Goal: Check status: Check status

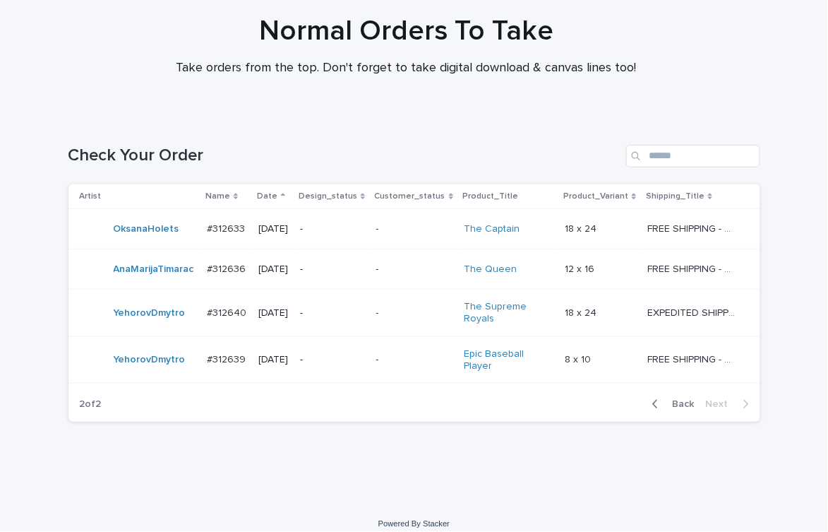
scroll to position [110, 0]
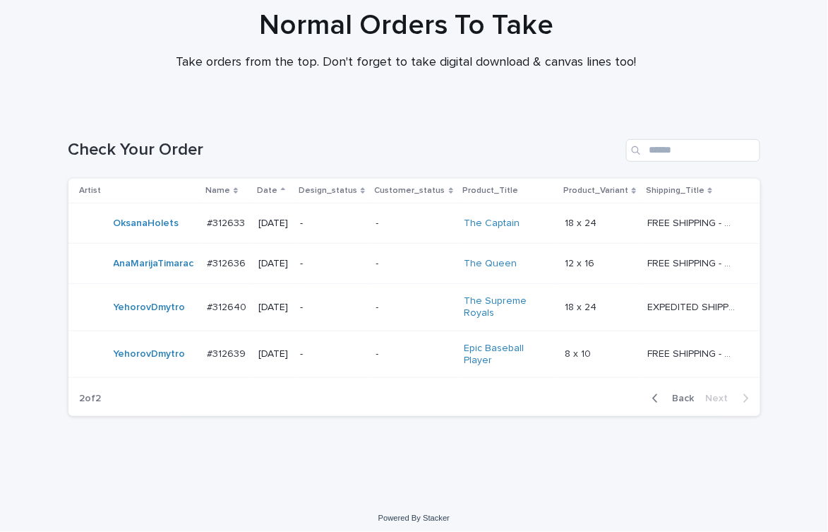
click at [376, 310] on td "-" at bounding box center [415, 307] width 88 height 47
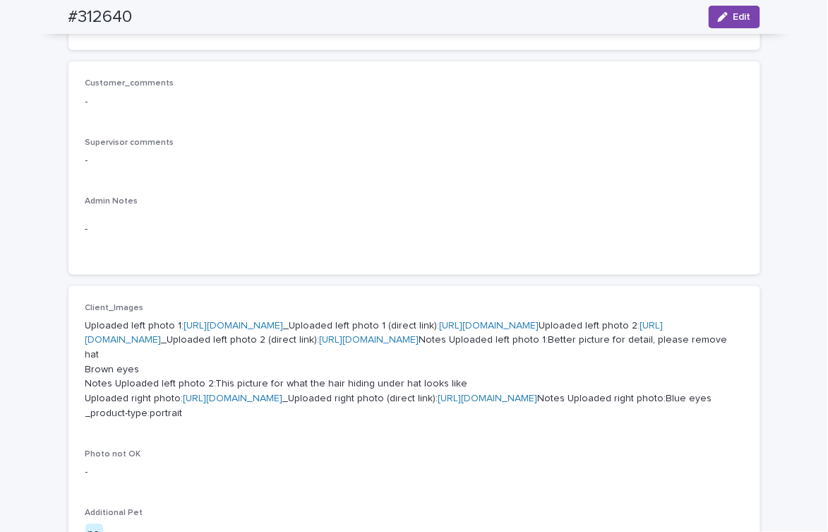
scroll to position [494, 0]
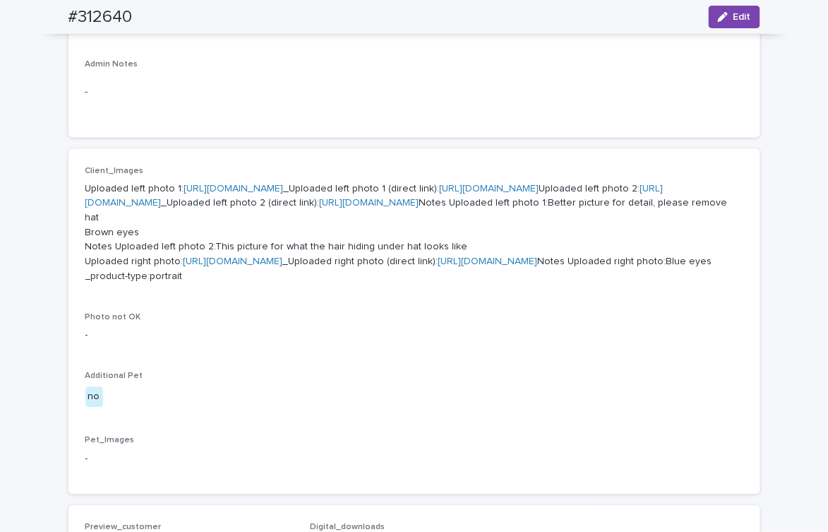
click at [347, 193] on p "Uploaded left photo 1: https://cdn.shopify.com-uploadkit.app/s/files/1/0033/480…" at bounding box center [414, 233] width 658 height 103
click at [284, 186] on link "https://cdn.shopify.com-uploadkit.app/s/files/1/0033/4807/0511/files/download.h…" at bounding box center [234, 189] width 100 height 10
click at [273, 208] on link "https://cdn.shopify.com-uploadkit.app/s/files/1/0033/4807/0511/files/download.h…" at bounding box center [374, 196] width 578 height 25
click at [283, 267] on link "https://cdn.shopify.com-uploadkit.app/s/files/1/0033/4807/0511/files/download.h…" at bounding box center [234, 262] width 100 height 10
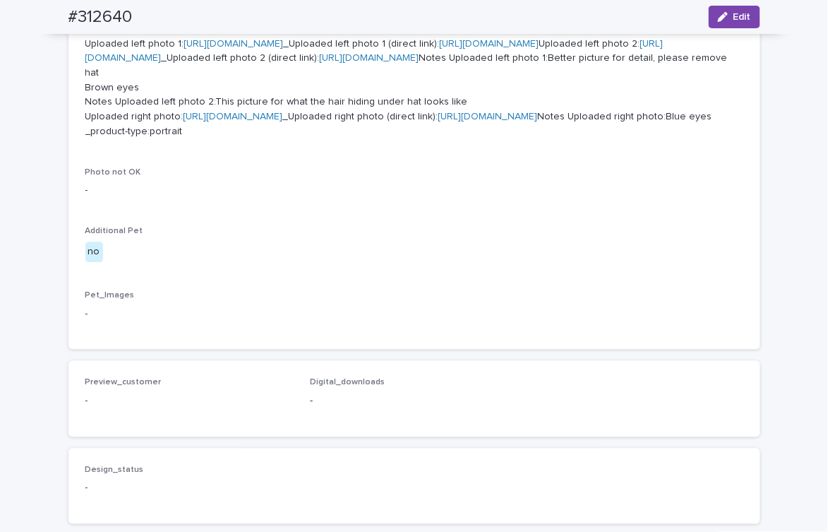
scroll to position [989, 0]
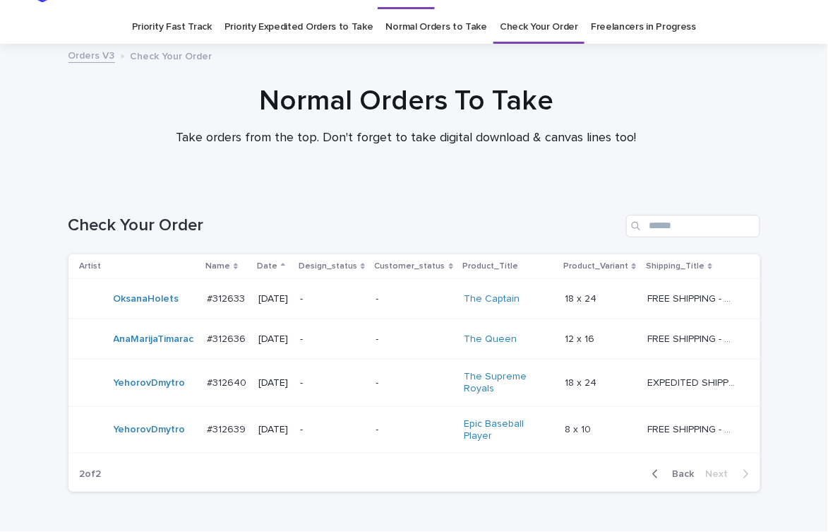
scroll to position [45, 0]
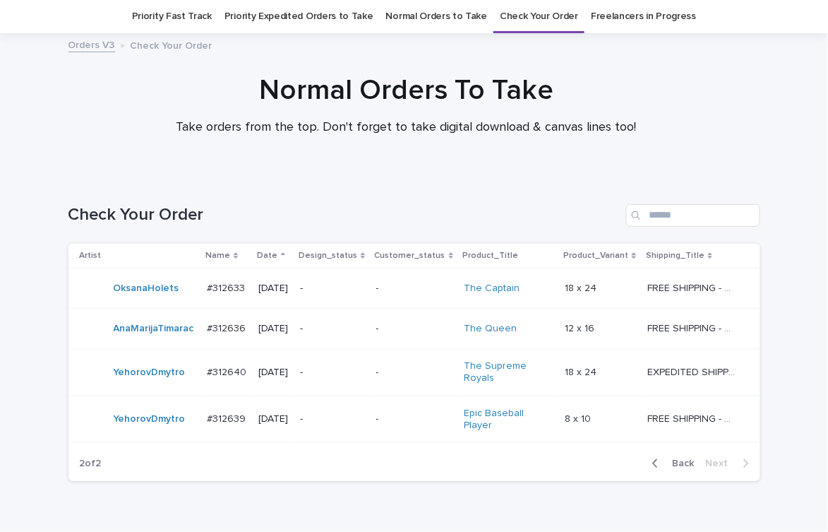
click at [345, 428] on td "-" at bounding box center [333, 419] width 76 height 47
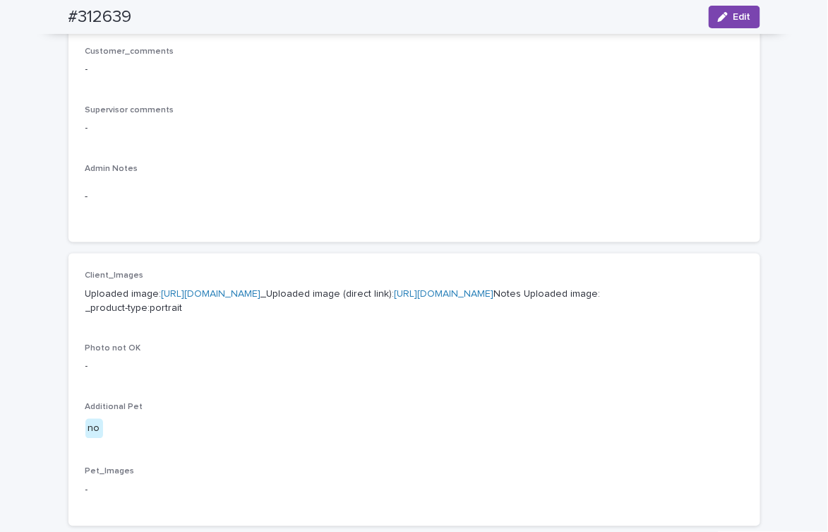
scroll to position [494, 0]
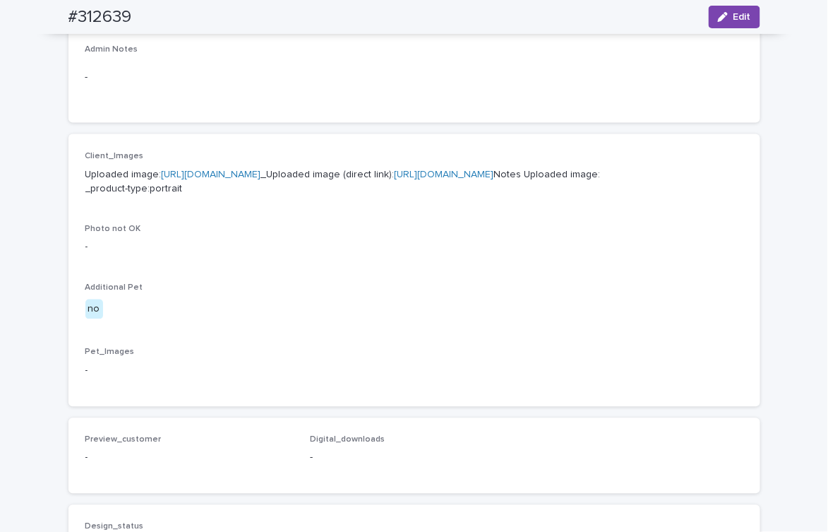
click at [261, 171] on link "https://cdn.shopify.com-uploadkit.app/s/files/1/0033/4807/0511/files/download.h…" at bounding box center [212, 175] width 100 height 10
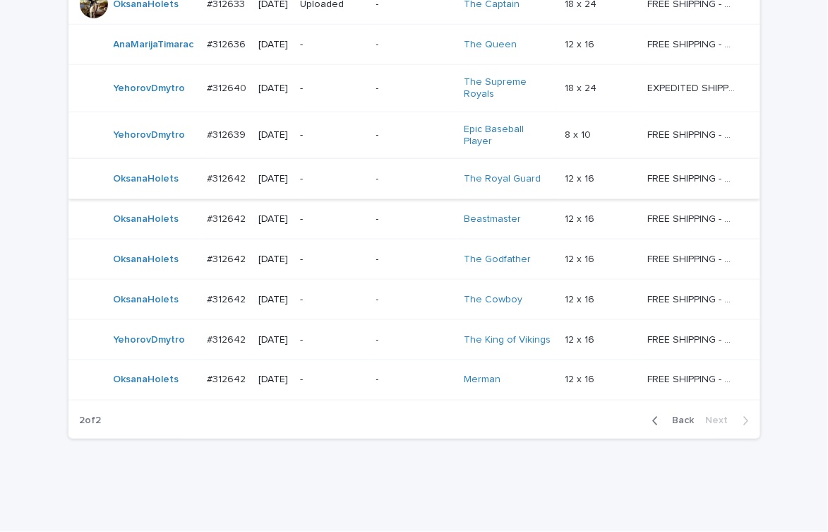
scroll to position [352, 0]
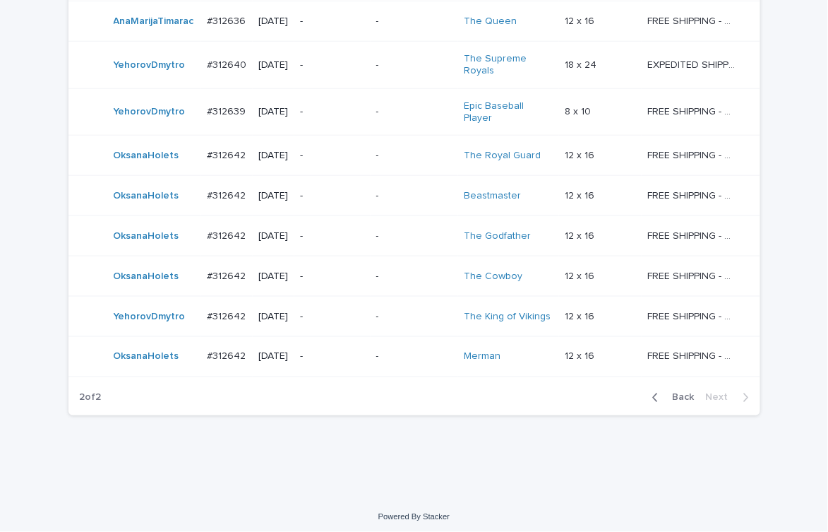
click at [61, 34] on div "Loading... Saving… Loading... Saving… Check Your Order Artist Name Date Design_…" at bounding box center [414, 166] width 706 height 594
click at [732, 456] on div "Loading... Saving… Loading... Saving… Check Your Order Artist Name Date Design_…" at bounding box center [414, 166] width 706 height 594
click at [699, 488] on div "Loading... Saving… Loading... Saving… Check Your Order Artist Name Date Design_…" at bounding box center [414, 183] width 828 height 629
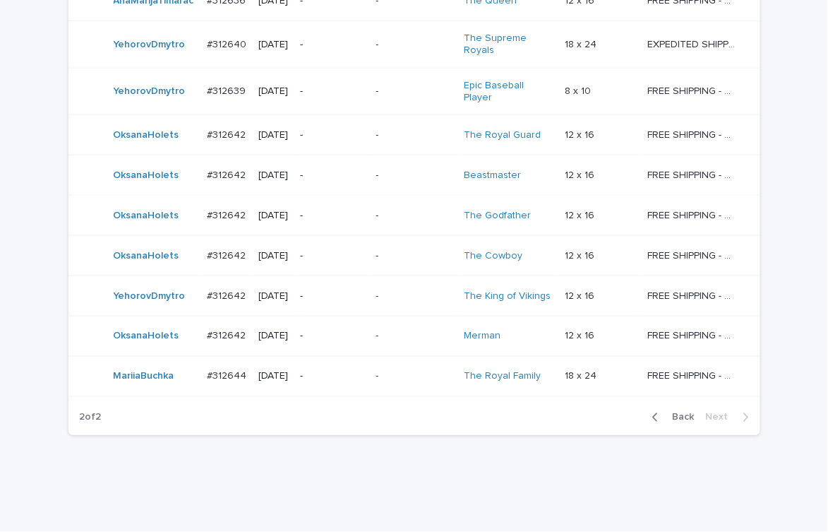
click at [351, 376] on p "-" at bounding box center [332, 377] width 65 height 12
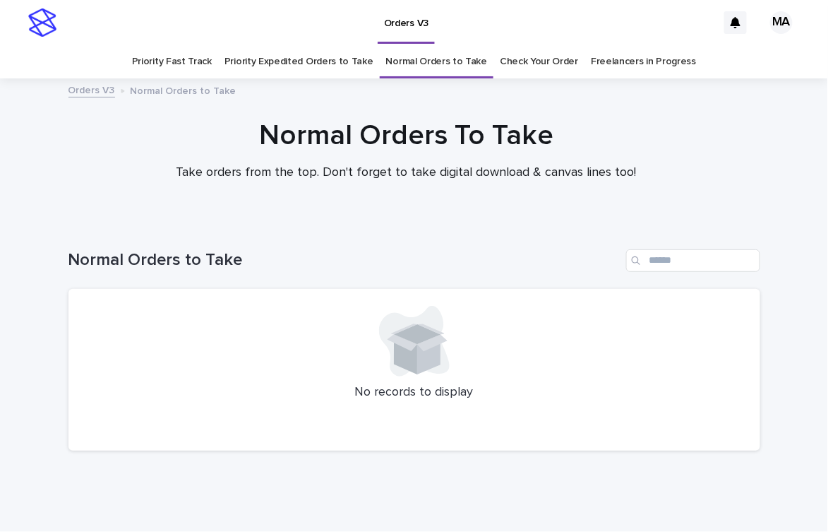
click at [509, 59] on link "Check Your Order" at bounding box center [539, 61] width 78 height 33
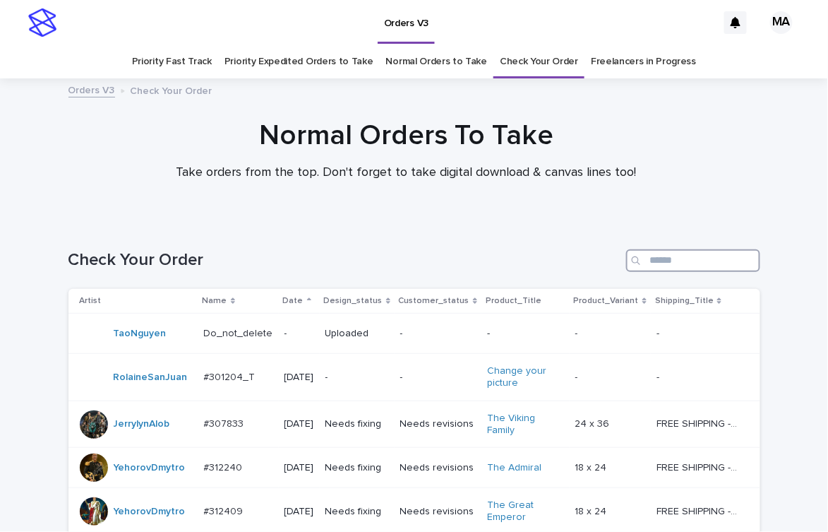
click at [645, 260] on input "Search" at bounding box center [693, 260] width 134 height 23
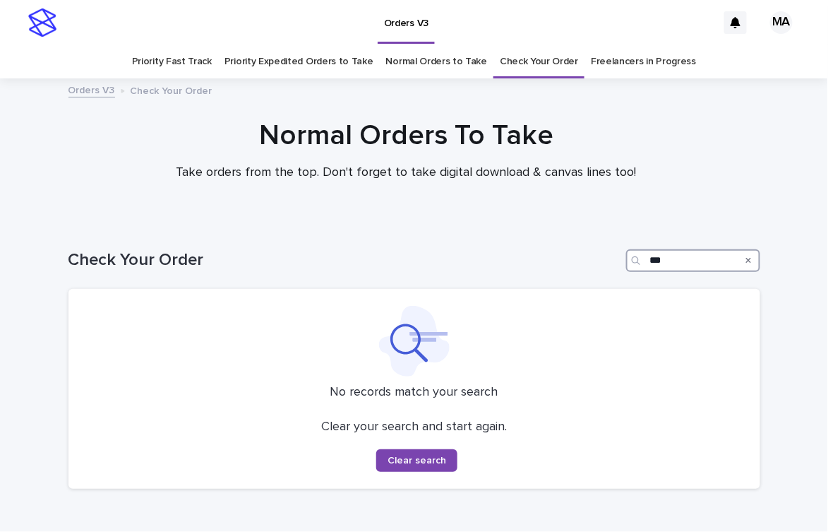
drag, startPoint x: 685, startPoint y: 256, endPoint x: 554, endPoint y: 261, distance: 131.4
click at [554, 261] on div "Check Your Order ***" at bounding box center [415, 260] width 692 height 23
type input "*"
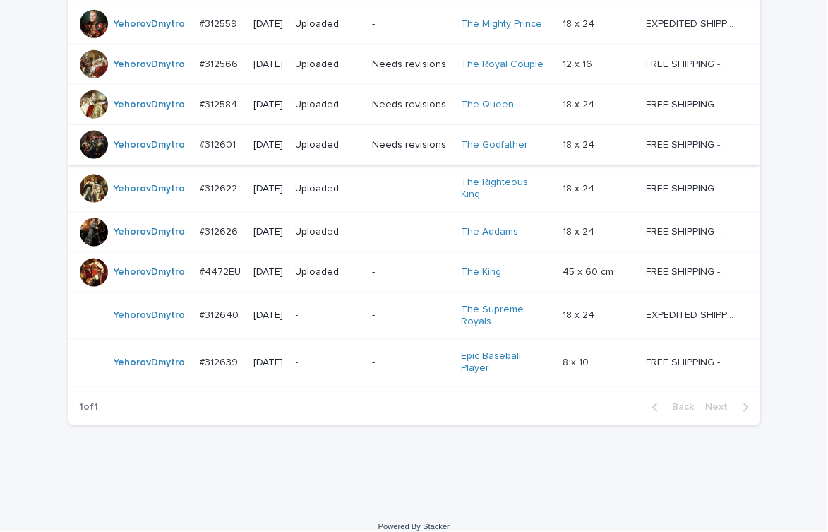
scroll to position [392, 0]
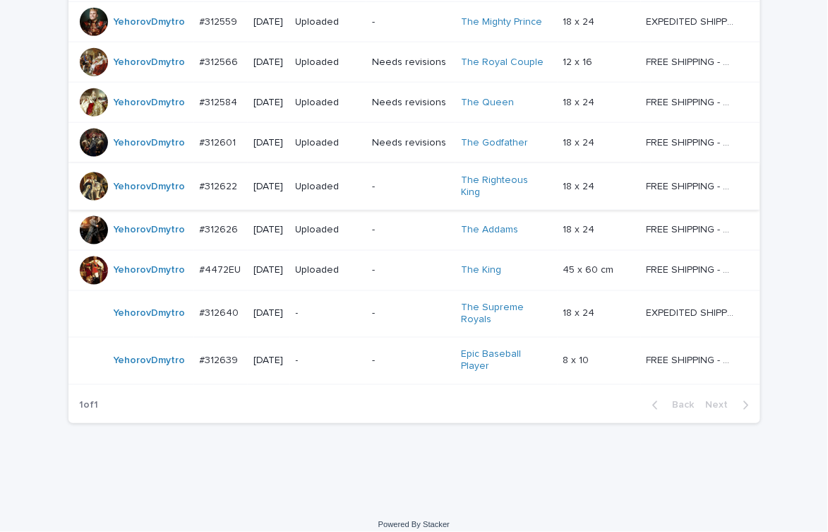
type input "***"
click at [387, 189] on p "-" at bounding box center [411, 187] width 78 height 12
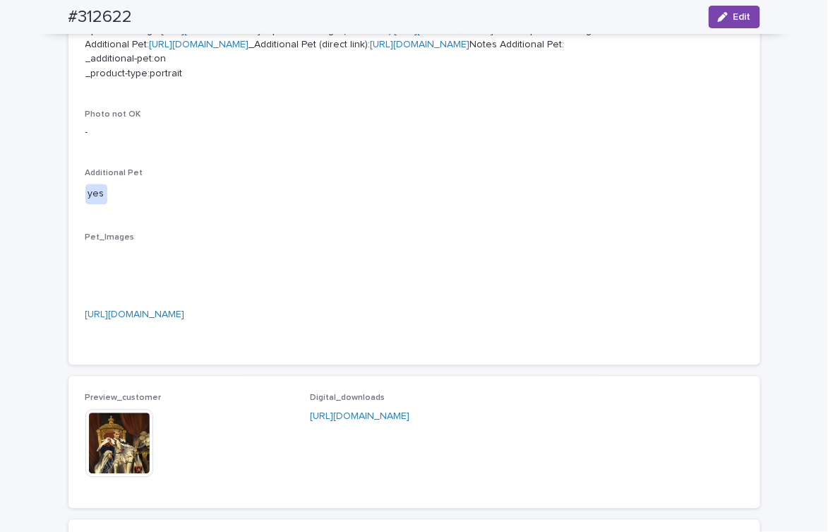
scroll to position [742, 0]
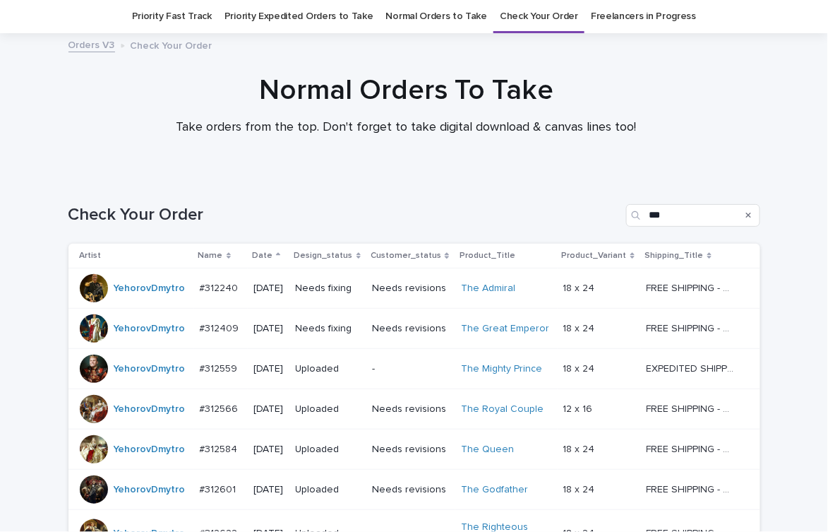
scroll to position [392, 0]
